Goal: Task Accomplishment & Management: Manage account settings

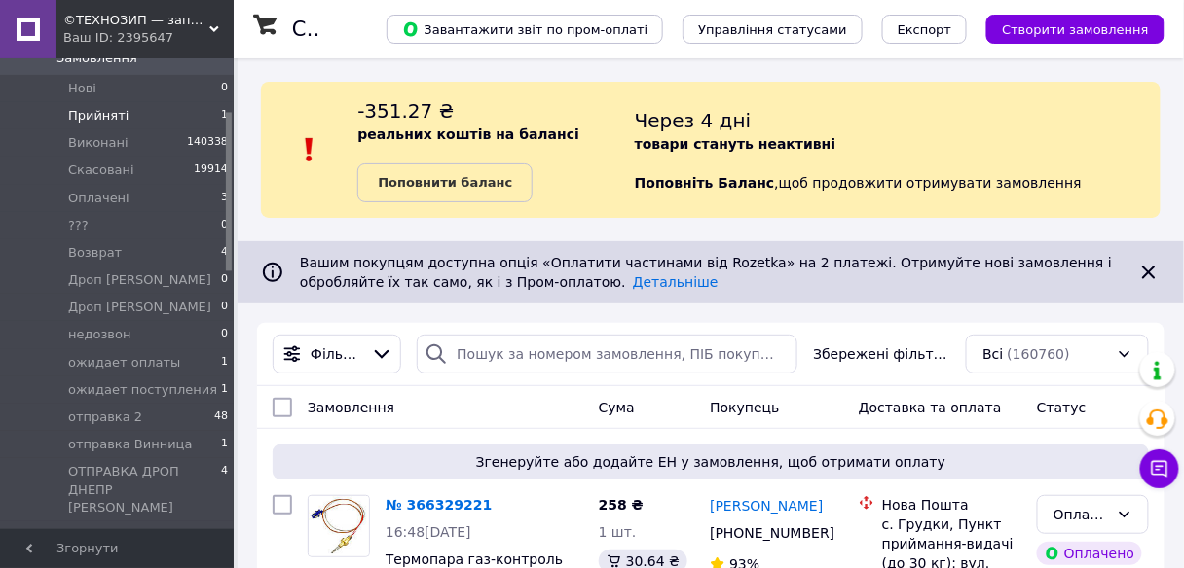
scroll to position [234, 0]
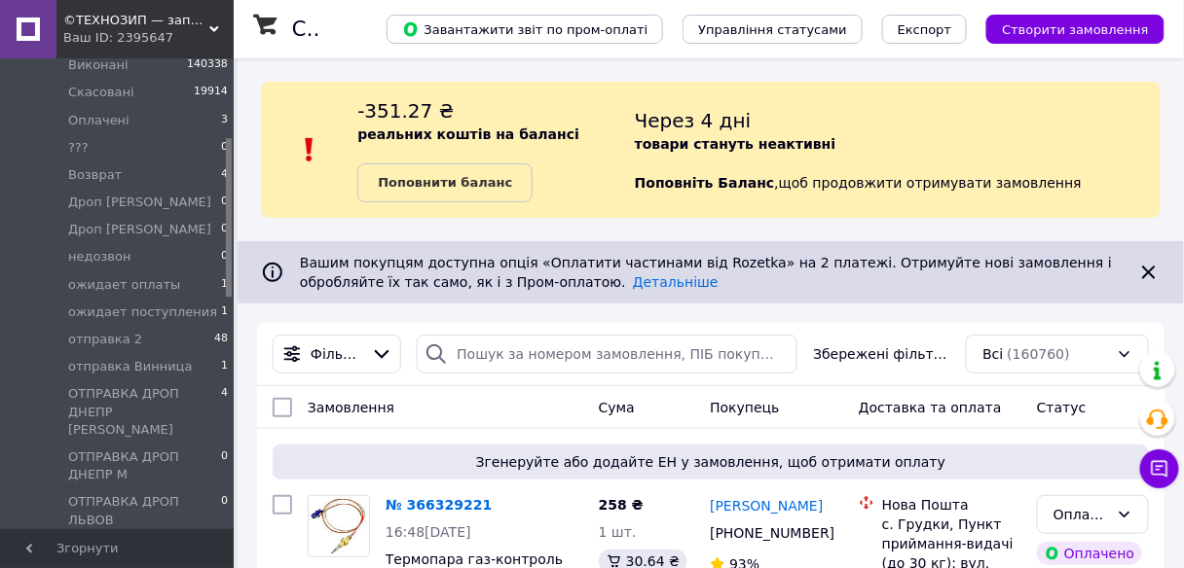
click at [127, 38] on div "Ваш ID: 2395647" at bounding box center [148, 38] width 170 height 18
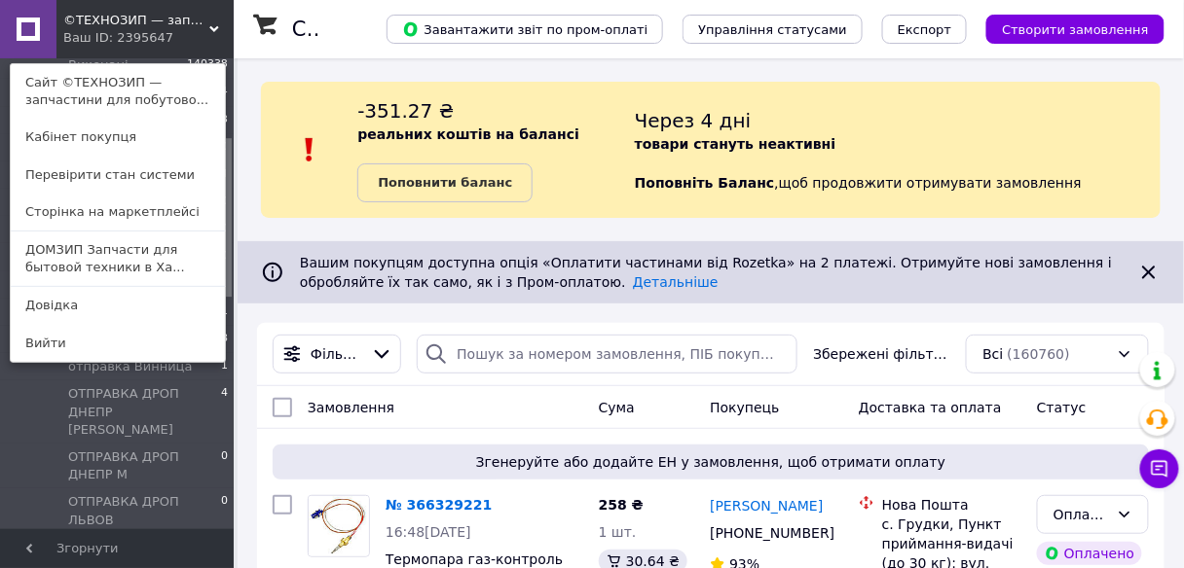
click at [133, 262] on link "ДОМЗИП Запчасти для бытовой техники в Ха..." at bounding box center [118, 259] width 214 height 55
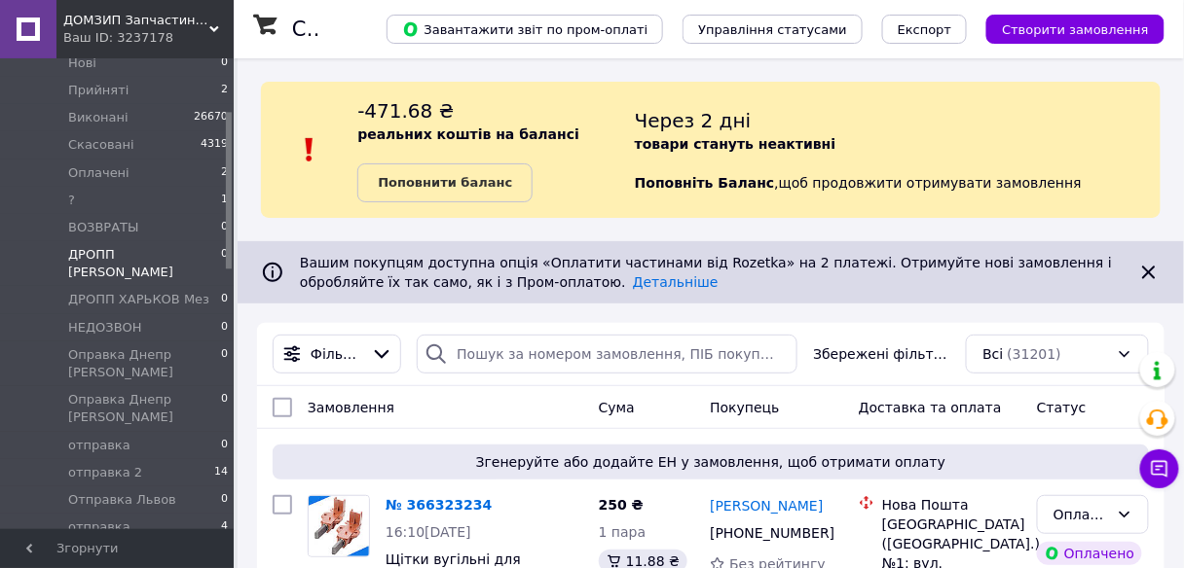
scroll to position [156, 0]
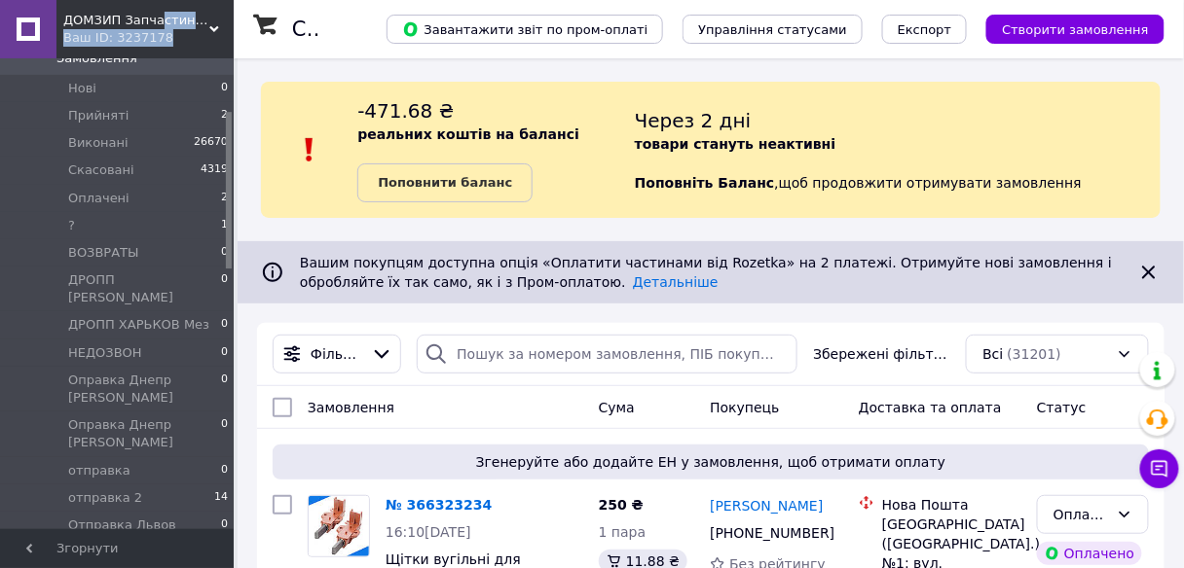
click at [155, 31] on div "ДОМЗИП Запчастини для побутової техніки в [GEOGRAPHIC_DATA] і з доставкою по вс…" at bounding box center [144, 29] width 177 height 58
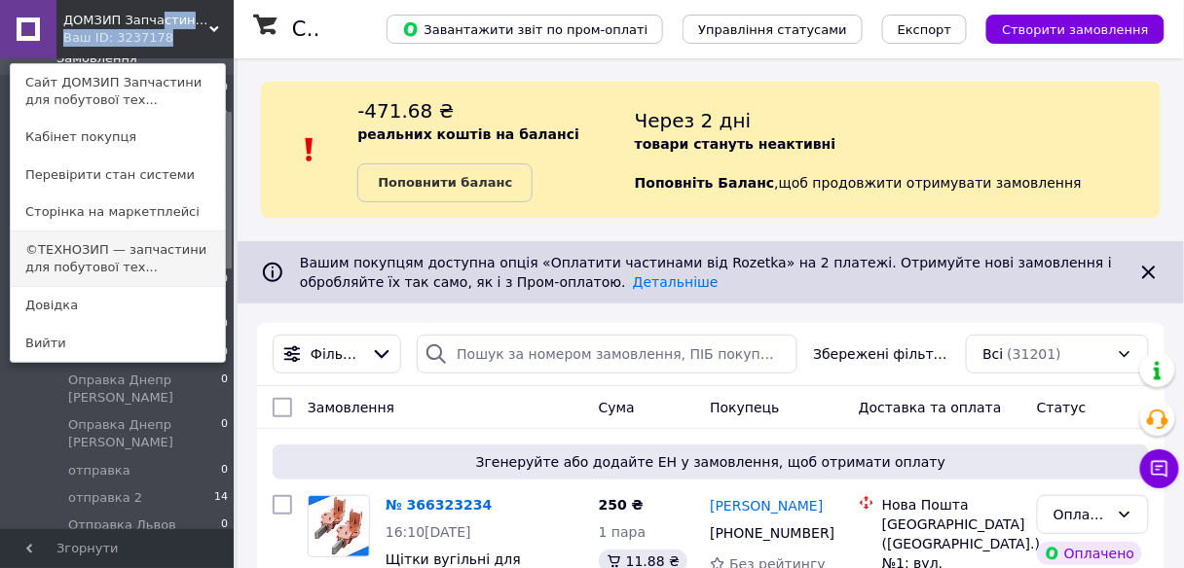
click at [107, 246] on link "©ТЕХНОЗИП — запчастини для побутової тех..." at bounding box center [118, 259] width 214 height 55
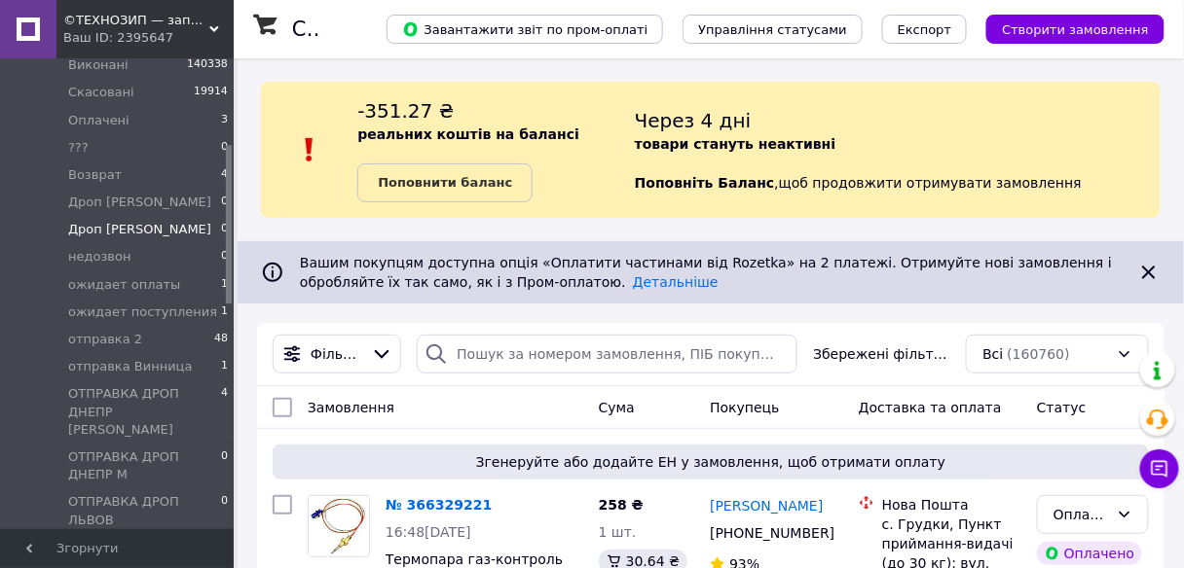
scroll to position [312, 0]
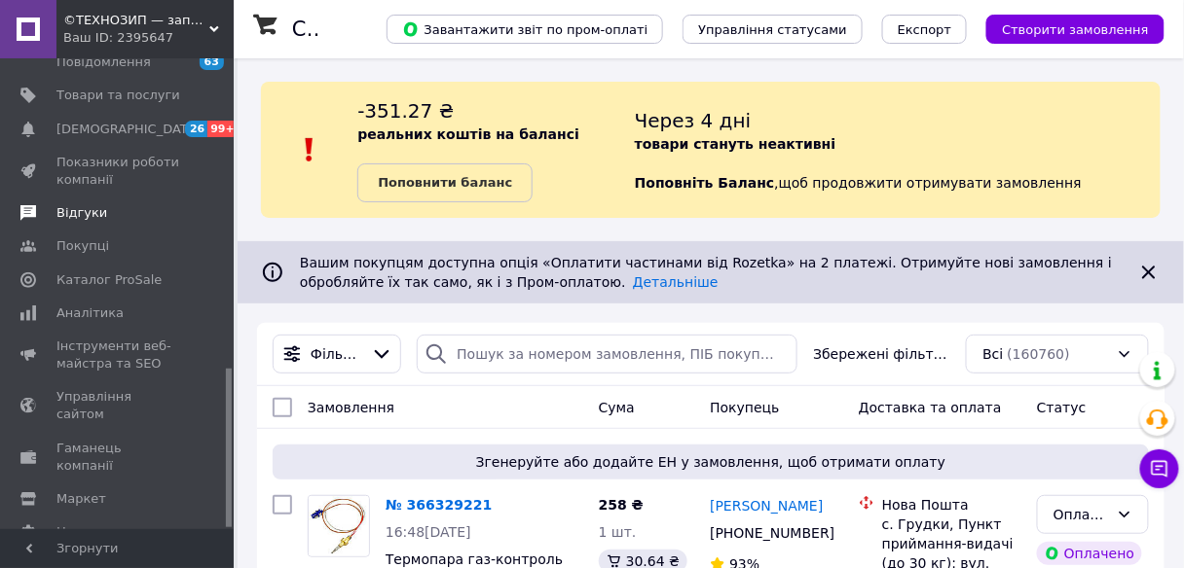
drag, startPoint x: 78, startPoint y: 173, endPoint x: 88, endPoint y: 171, distance: 9.9
click at [79, 204] on span "Відгуки" at bounding box center [81, 213] width 51 height 18
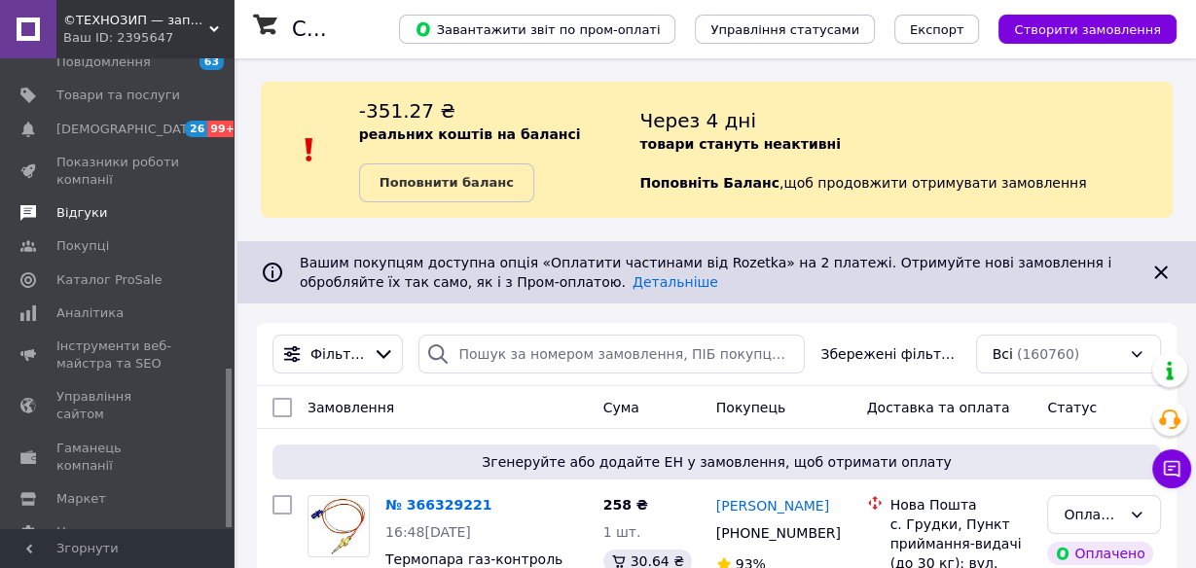
scroll to position [154, 0]
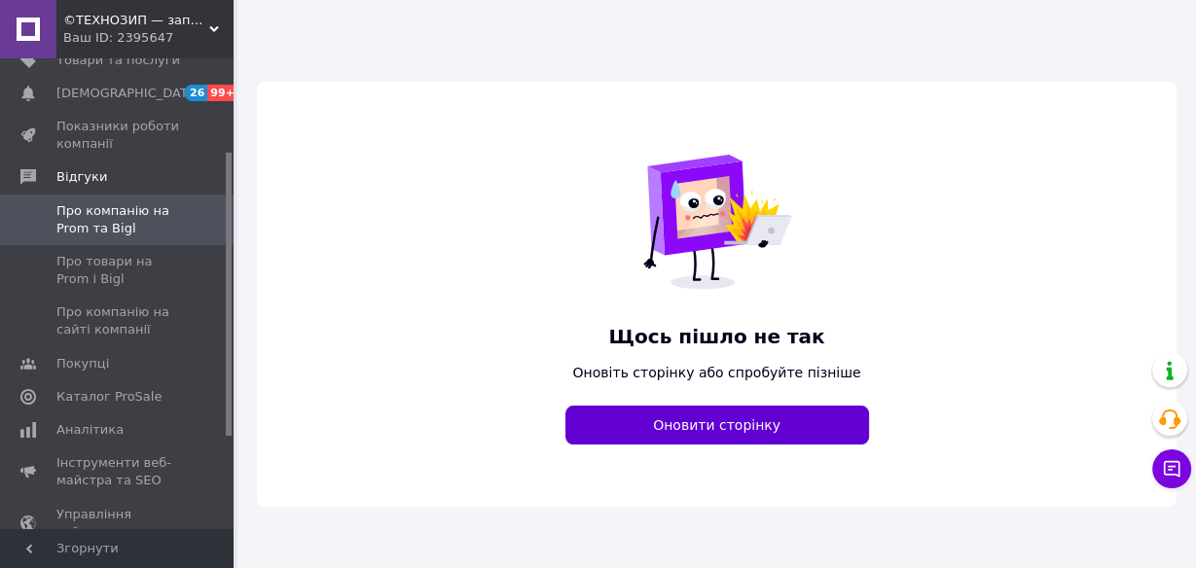
click at [712, 431] on button "Оновити сторінку" at bounding box center [718, 425] width 304 height 39
